Goal: Information Seeking & Learning: Learn about a topic

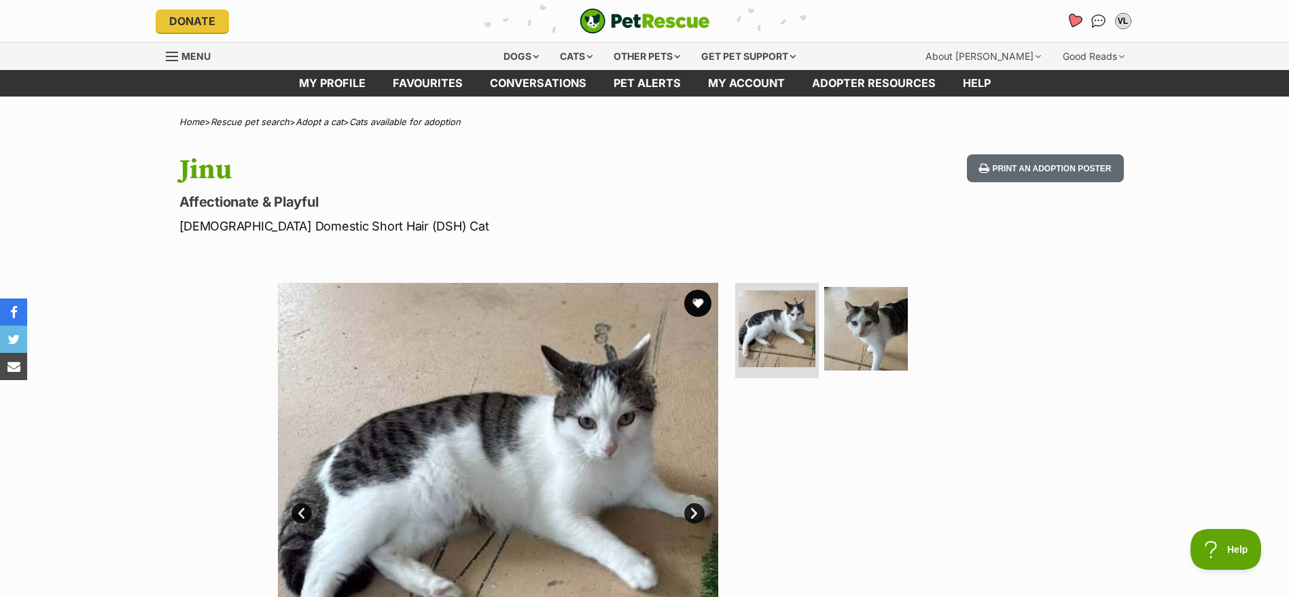
click at [1072, 22] on icon "Favourites" at bounding box center [1074, 21] width 16 height 16
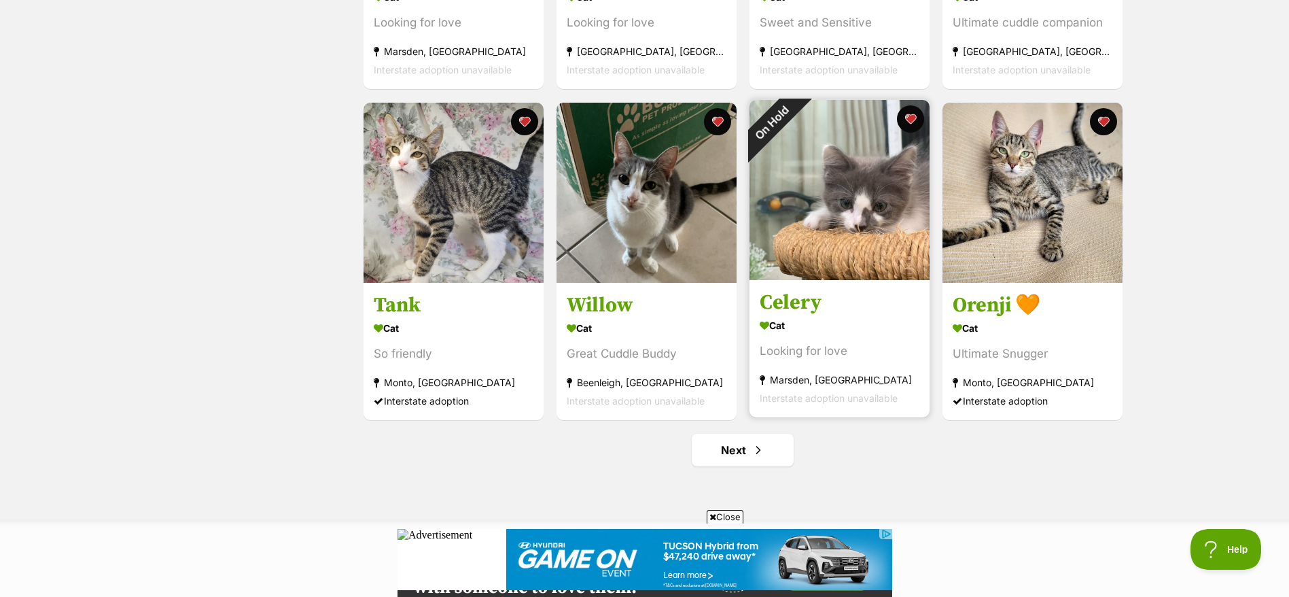
scroll to position [1529, 0]
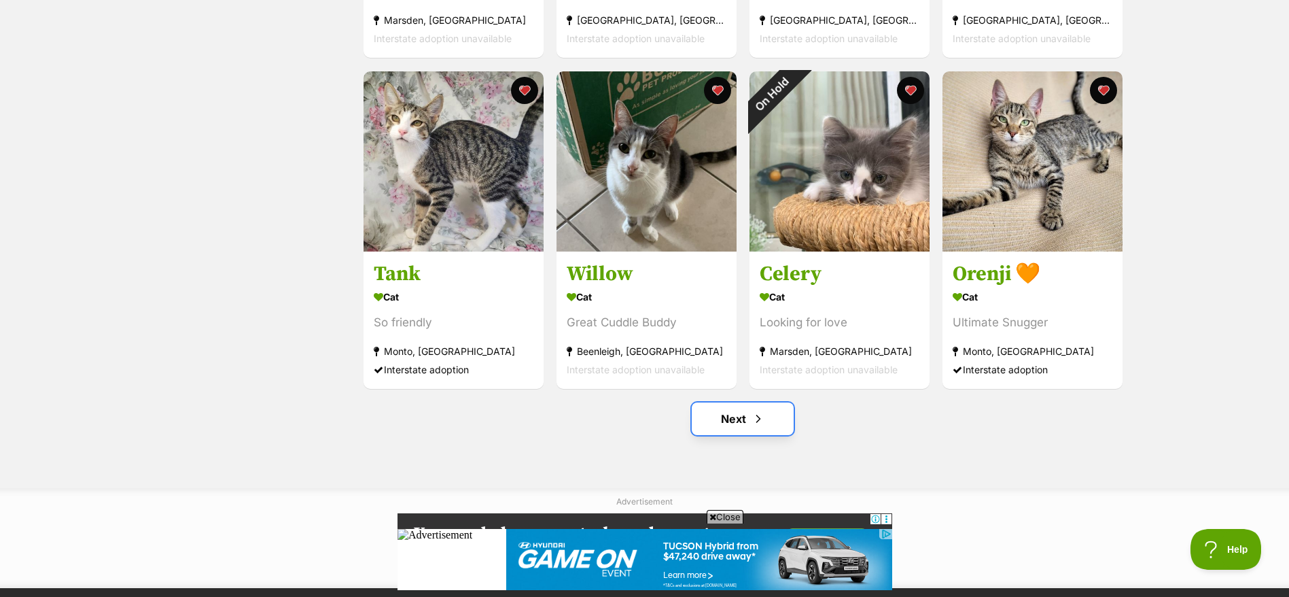
click at [773, 413] on link "Next" at bounding box center [743, 418] width 102 height 33
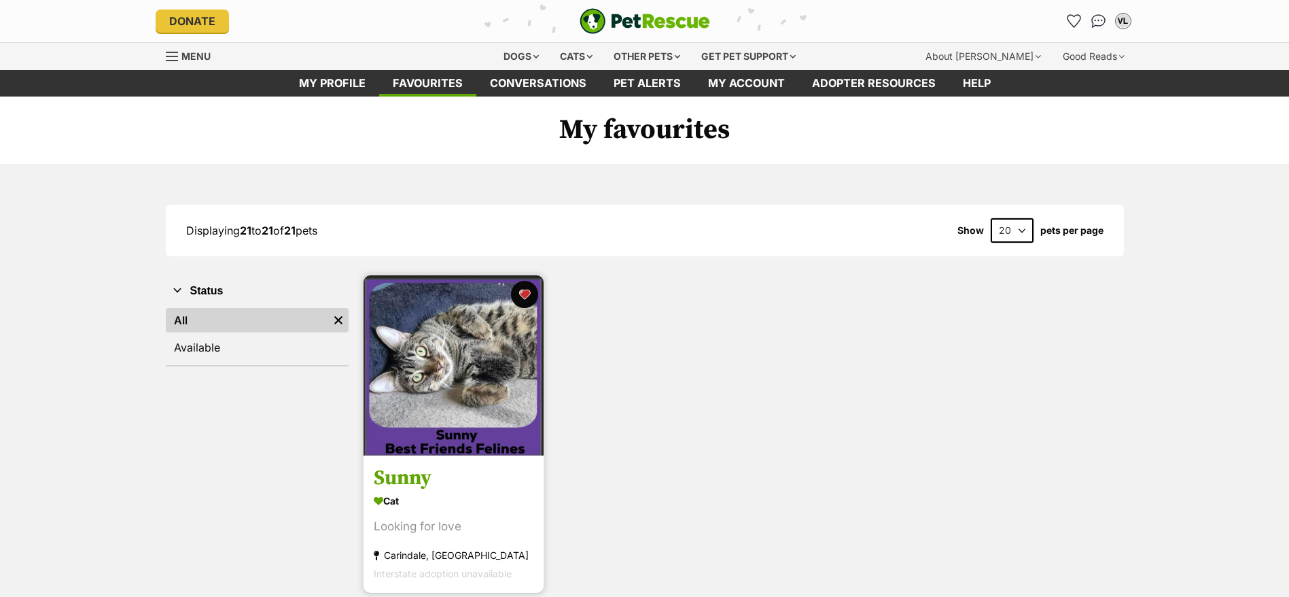
click at [464, 487] on h3 "Sunny" at bounding box center [454, 479] width 160 height 26
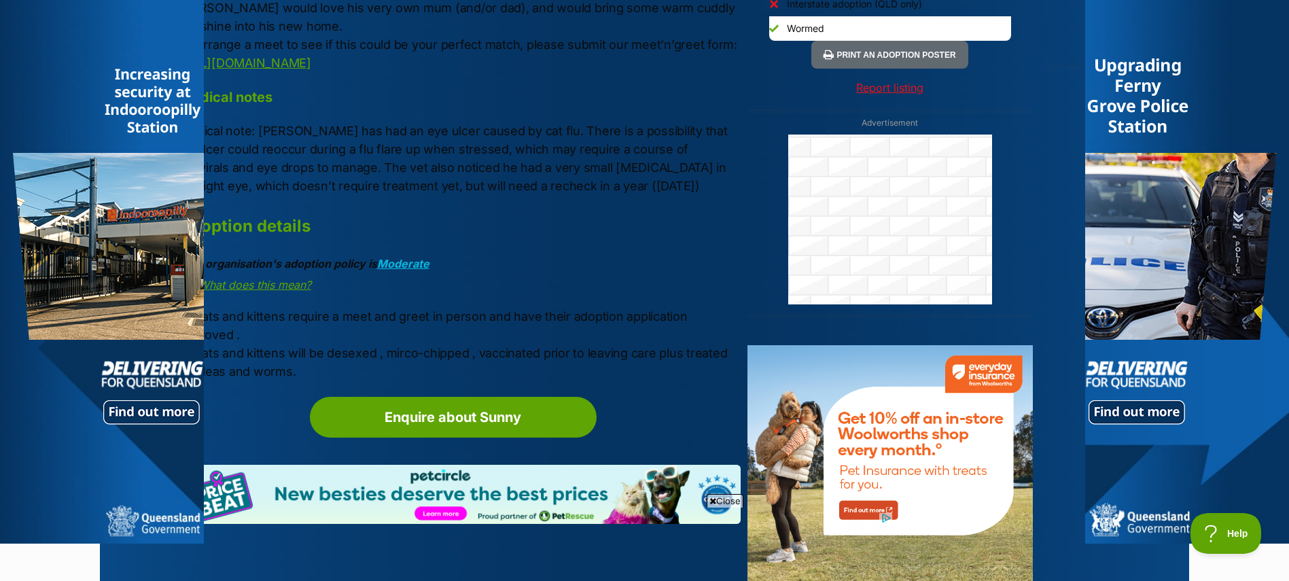
scroll to position [1189, 0]
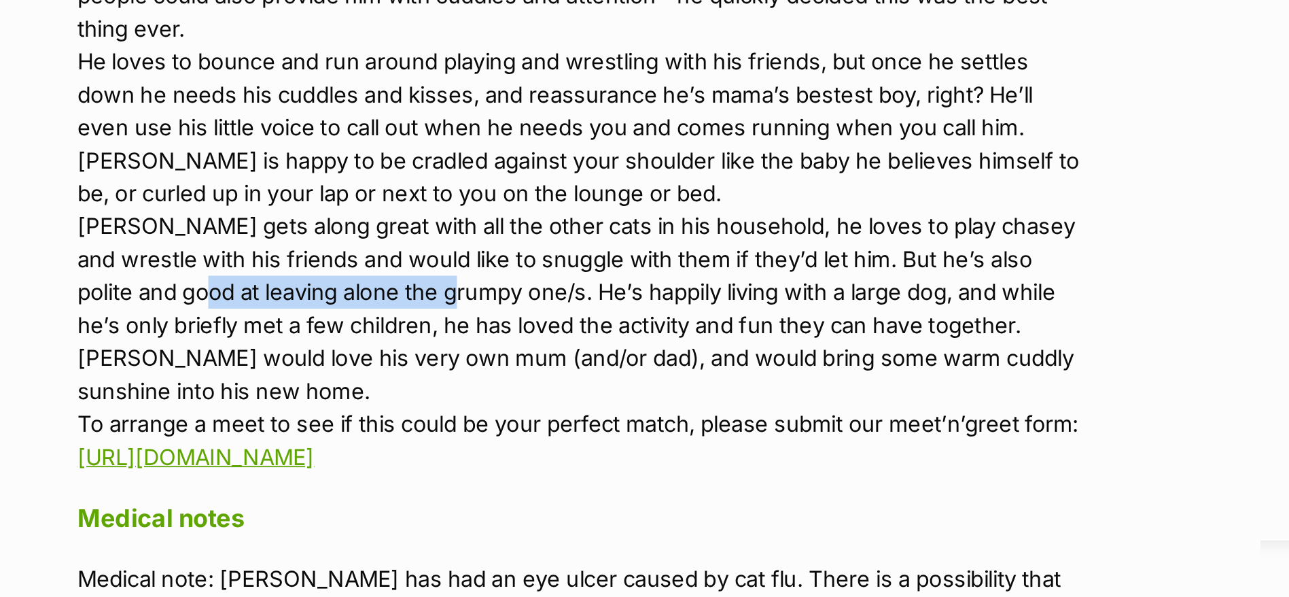
drag, startPoint x: 188, startPoint y: 260, endPoint x: 341, endPoint y: 265, distance: 153.0
click at [341, 265] on p "ABOUT Meet Sunny, with a bright and friendly personality to match his name! His…" at bounding box center [459, 194] width 561 height 367
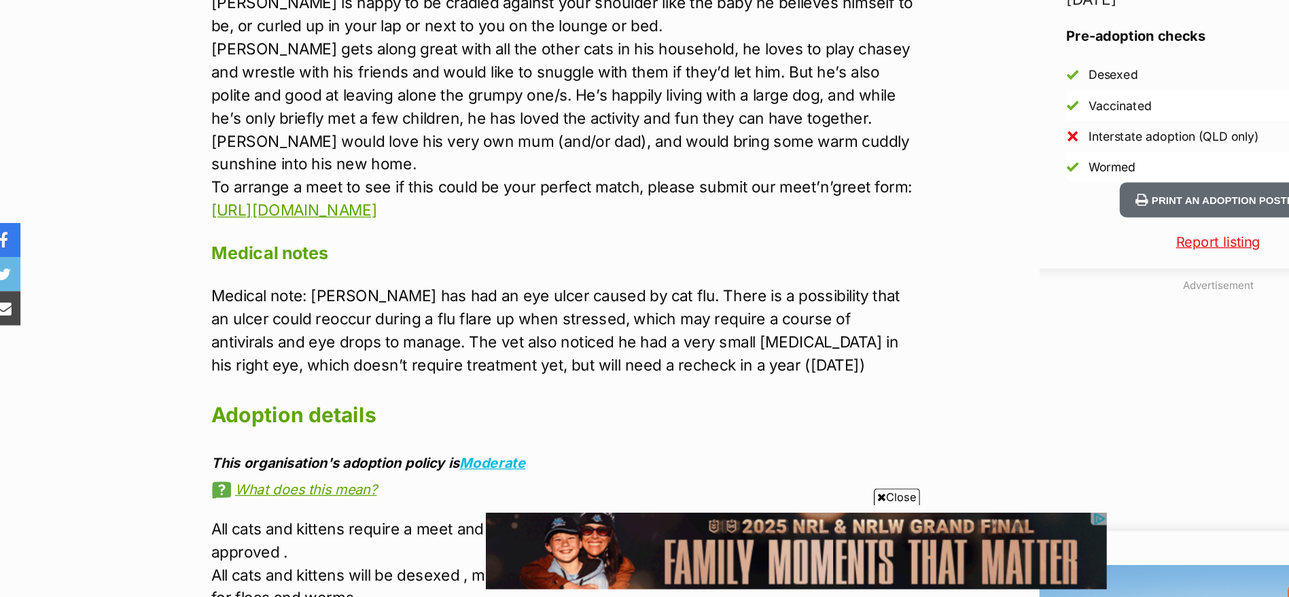
scroll to position [1100, 0]
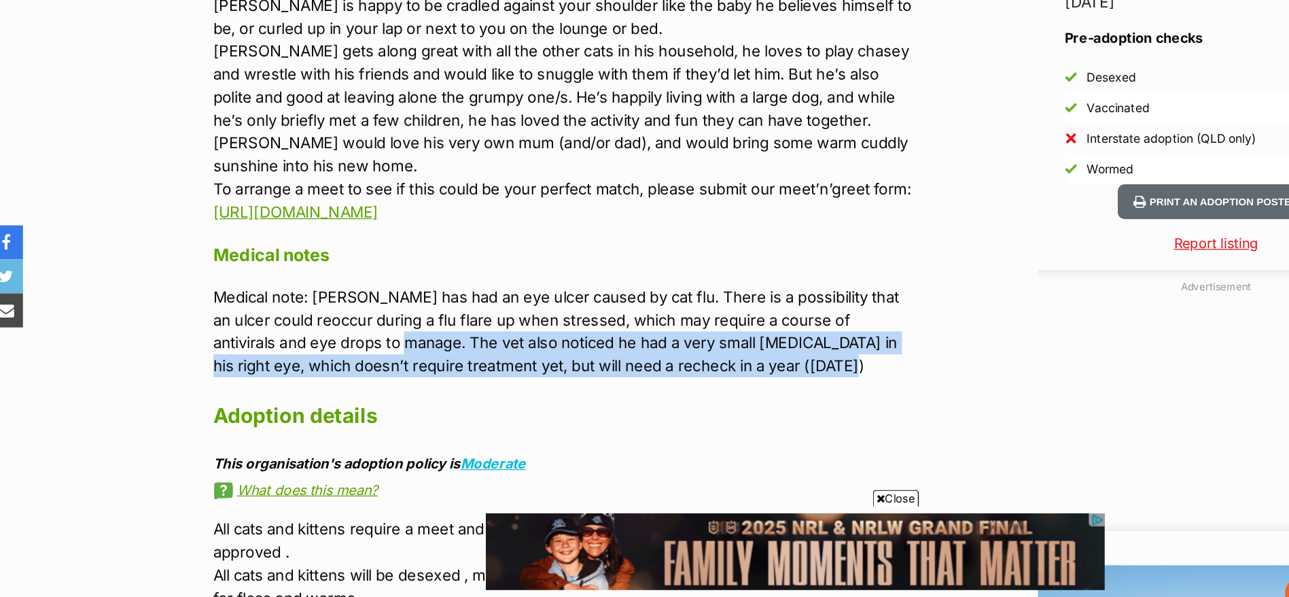
drag, startPoint x: 282, startPoint y: 374, endPoint x: 631, endPoint y: 385, distance: 348.8
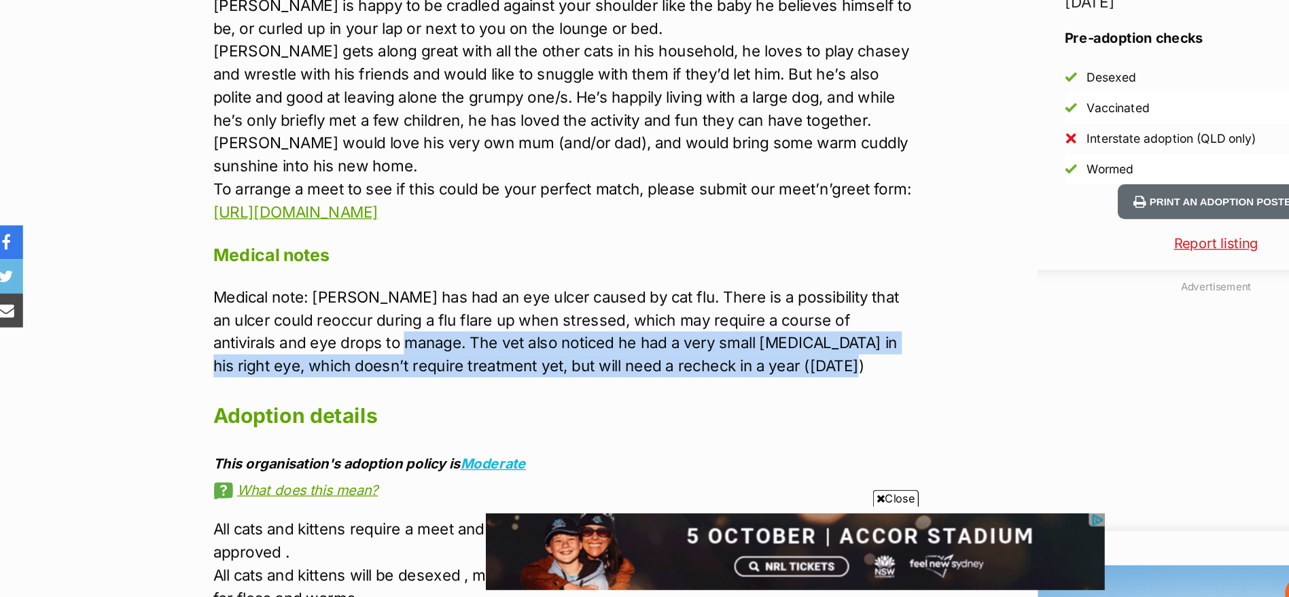
click at [631, 385] on p "Medical note: Sunny has had an eye ulcer caused by cat flu. There is a possibil…" at bounding box center [459, 383] width 561 height 73
click at [631, 390] on p "Medical note: Sunny has had an eye ulcer caused by cat flu. There is a possibil…" at bounding box center [459, 383] width 561 height 73
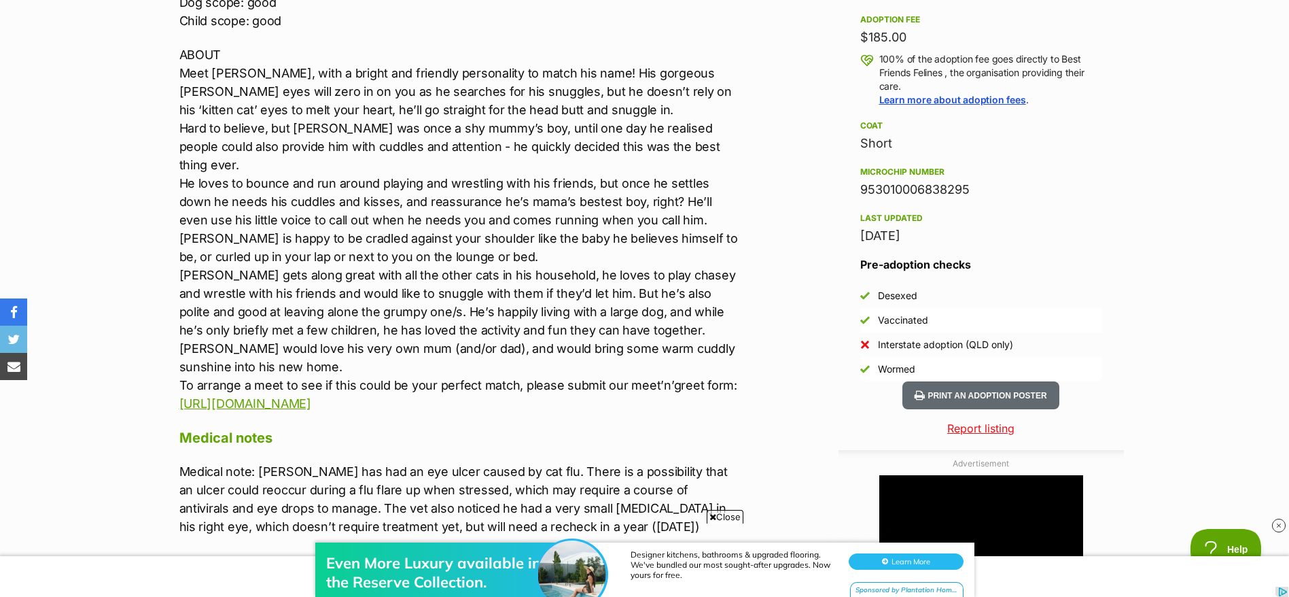
scroll to position [983, 0]
